Goal: Task Accomplishment & Management: Manage account settings

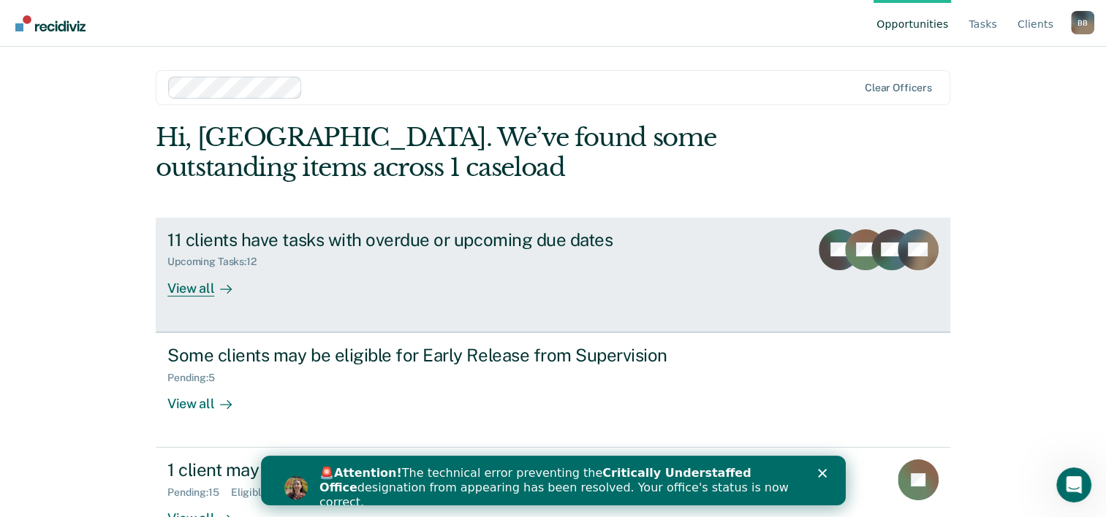
click at [352, 240] on div "11 clients have tasks with overdue or upcoming due dates" at bounding box center [423, 239] width 513 height 21
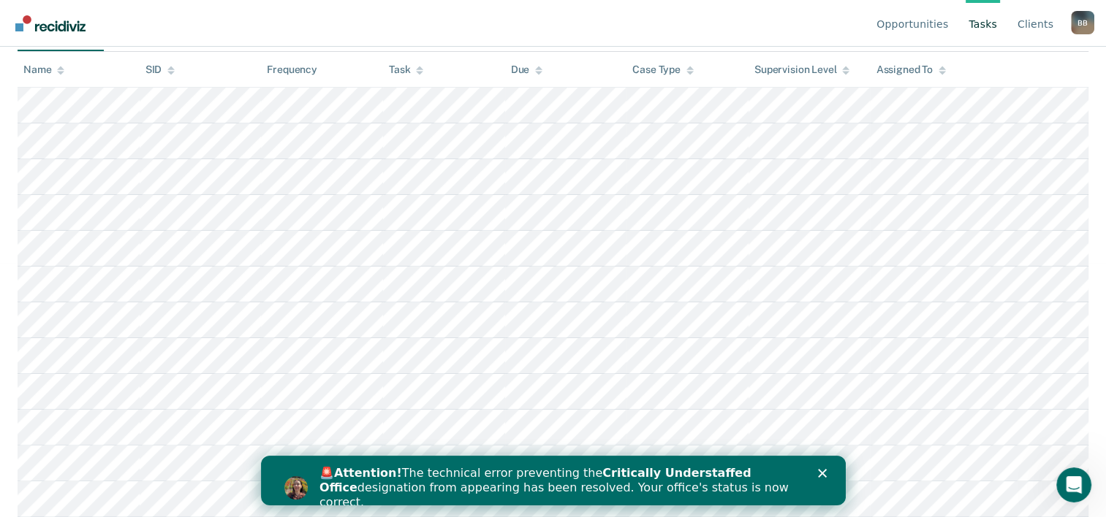
scroll to position [335, 0]
click at [821, 473] on polygon "Close" at bounding box center [821, 473] width 9 height 9
